Goal: Task Accomplishment & Management: Use online tool/utility

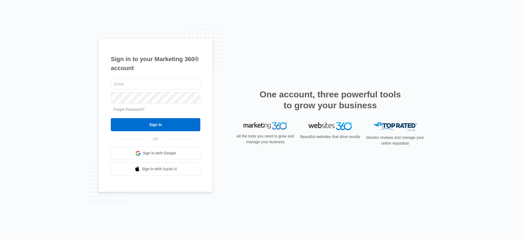
type input "[PERSON_NAME][EMAIL_ADDRESS][PERSON_NAME][DOMAIN_NAME]"
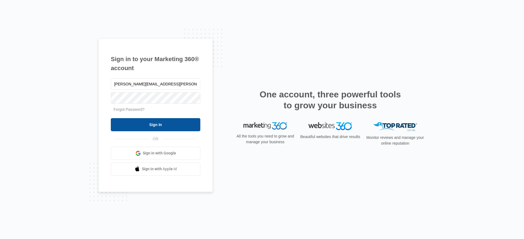
click at [148, 124] on input "Sign In" at bounding box center [155, 124] width 89 height 13
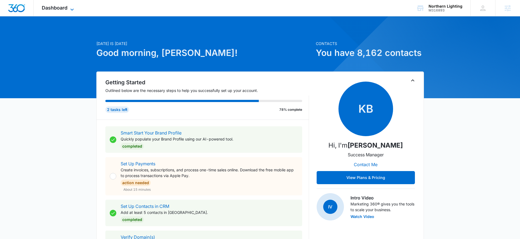
click at [57, 5] on span "Dashboard" at bounding box center [55, 8] width 26 height 6
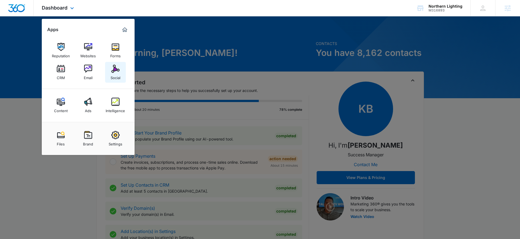
click at [118, 71] on img at bounding box center [115, 69] width 8 height 8
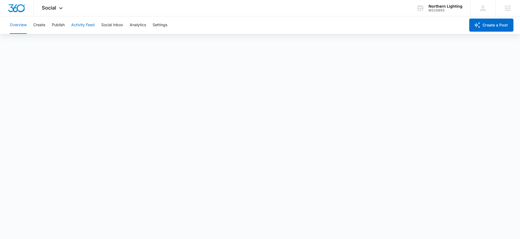
click at [84, 23] on button "Activity Feed" at bounding box center [82, 24] width 23 height 17
click at [64, 44] on button "Direct Messages" at bounding box center [55, 41] width 30 height 15
click at [88, 41] on button "Mentions" at bounding box center [84, 41] width 16 height 15
click at [107, 40] on button "Social Listening" at bounding box center [113, 41] width 28 height 15
click at [112, 27] on button "Social Inbox" at bounding box center [112, 24] width 22 height 17
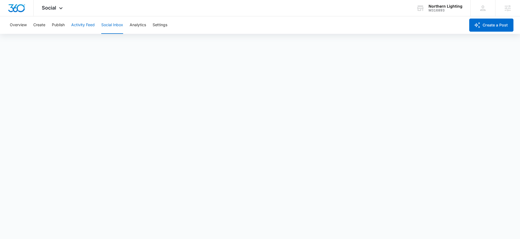
click at [91, 26] on button "Activity Feed" at bounding box center [82, 24] width 23 height 17
click at [56, 43] on button "Direct Messages" at bounding box center [55, 41] width 30 height 15
click at [92, 41] on button "Mentions" at bounding box center [84, 41] width 16 height 15
click at [121, 43] on button "Social Listening" at bounding box center [113, 41] width 28 height 15
